Goal: Task Accomplishment & Management: Manage account settings

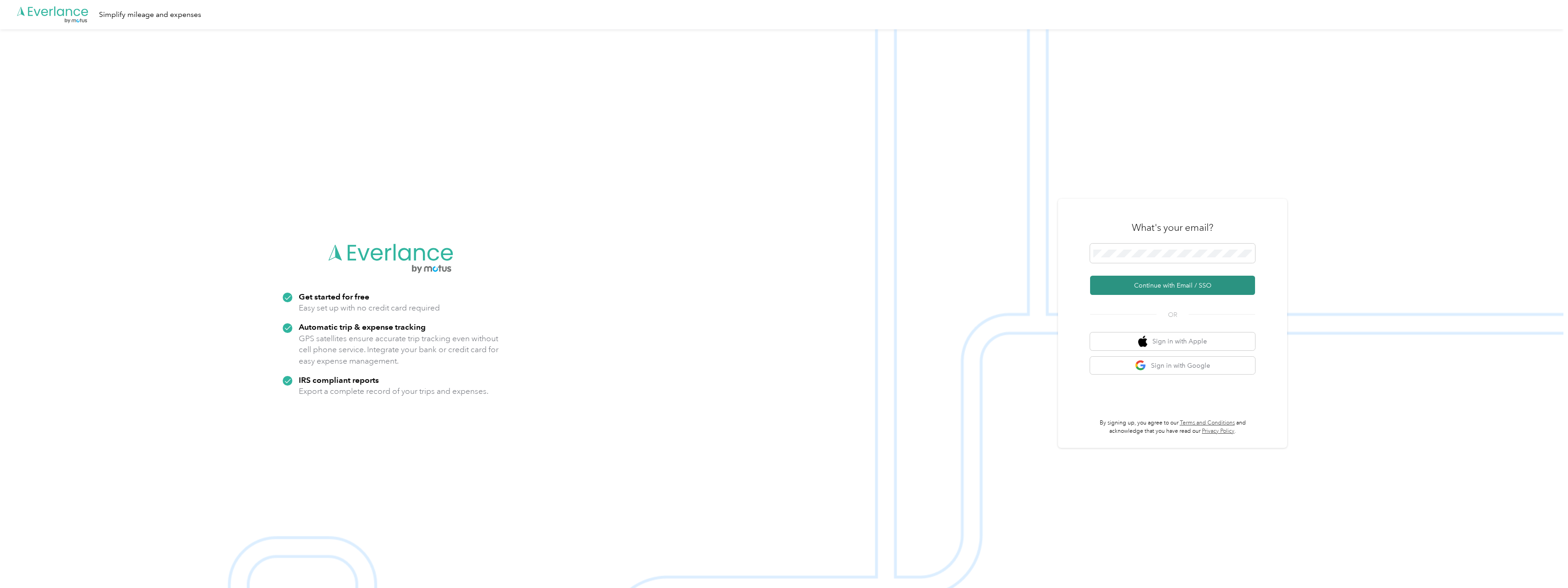
click at [1159, 284] on button "Continue with Email / SSO" at bounding box center [1173, 286] width 165 height 19
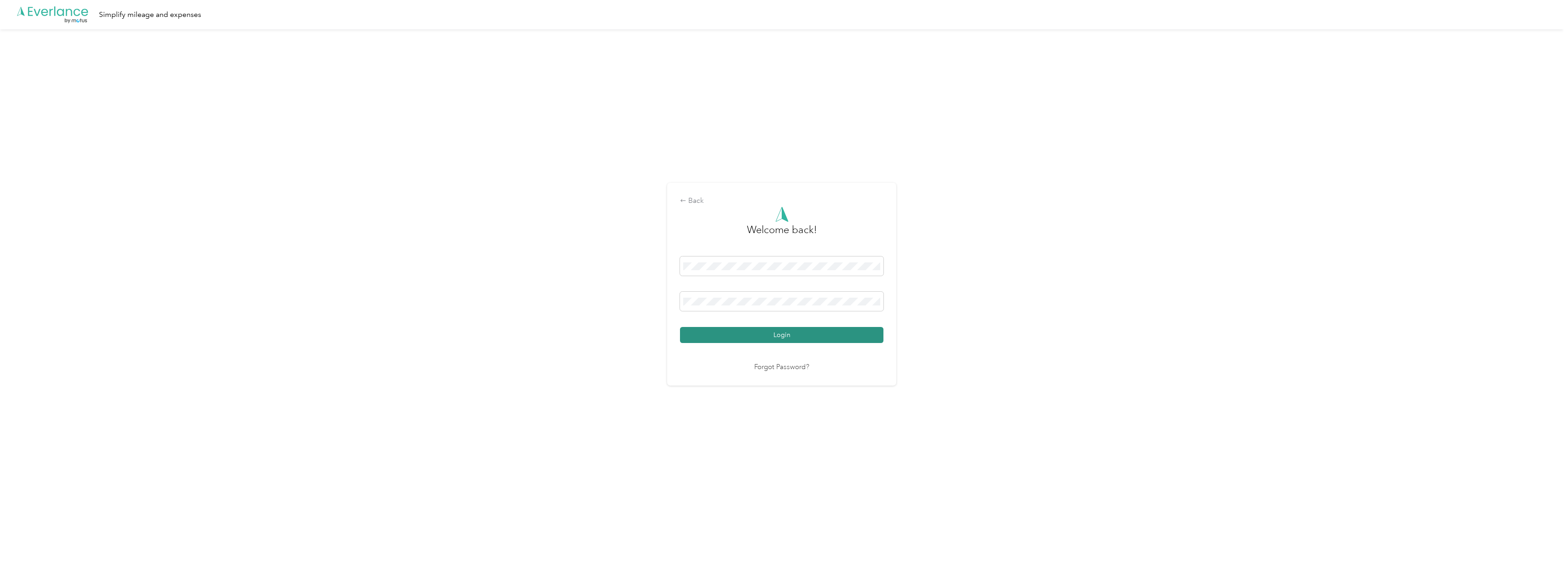
click at [782, 341] on button "Login" at bounding box center [782, 335] width 204 height 16
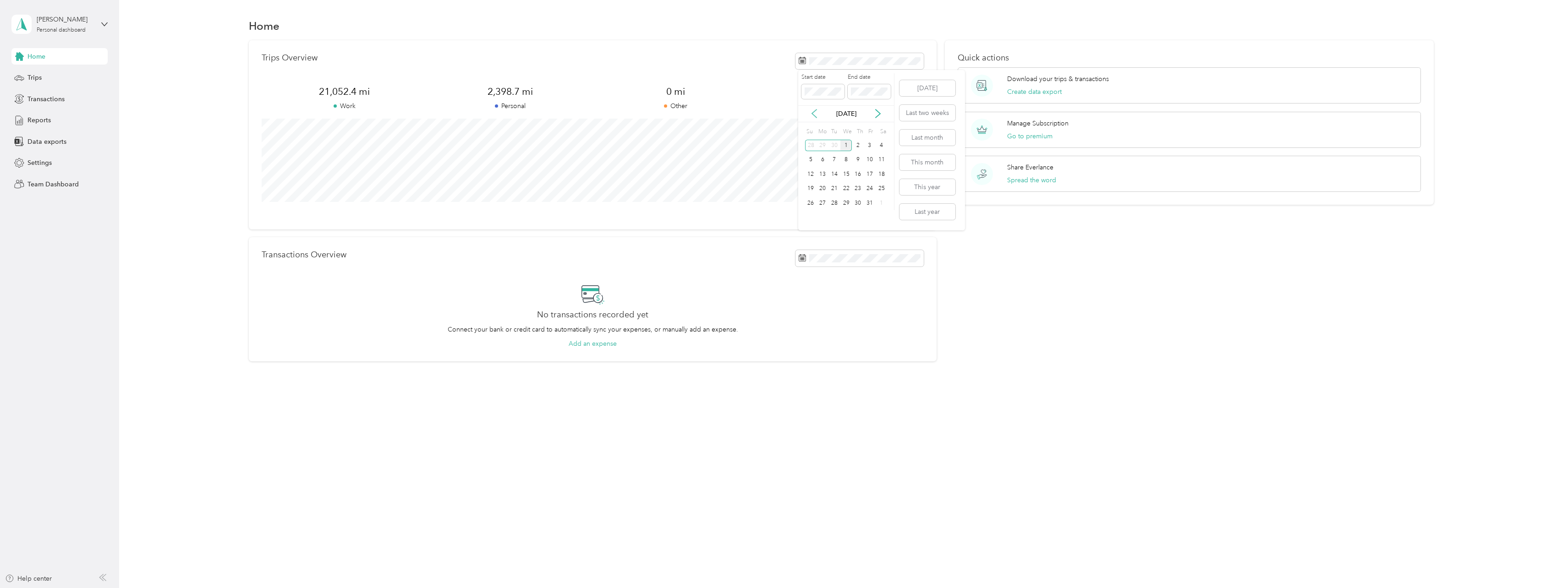
click at [814, 113] on icon at bounding box center [814, 113] width 9 height 9
click at [826, 146] on div "1" at bounding box center [822, 145] width 12 height 11
click at [836, 202] on div "30" at bounding box center [834, 203] width 12 height 11
